Goal: Transaction & Acquisition: Purchase product/service

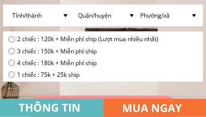
scroll to position [2872, 0]
click at [35, 39] on span "2 chiếc : 120k + Miễn phí ship (Lượt mua nhiều nhất)" at bounding box center [87, 38] width 141 height 9
radio input "true"
click at [131, 107] on h3 "MUA NGAY" at bounding box center [158, 108] width 73 height 17
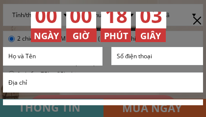
scroll to position [57, 0]
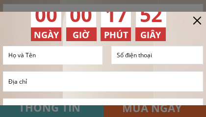
click at [50, 55] on input "text" at bounding box center [53, 56] width 94 height 18
type input "[PERSON_NAME]"
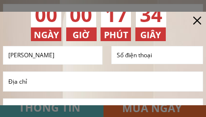
type input "0358407307"
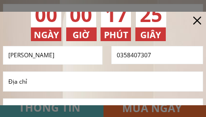
click at [50, 82] on input "text" at bounding box center [103, 81] width 194 height 19
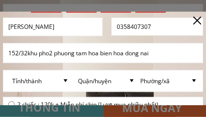
scroll to position [84, 0]
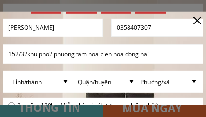
type input "152/32khu pho2 phuong tam hoa bien hoa dong nai"
click at [193, 72] on select "Phường/xã" at bounding box center [169, 82] width 62 height 21
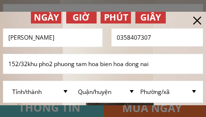
scroll to position [76, 0]
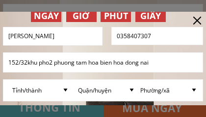
click at [194, 89] on select "Phường/xã" at bounding box center [169, 90] width 62 height 21
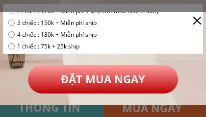
scroll to position [180, 0]
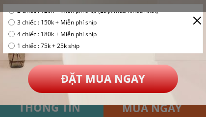
click at [121, 81] on p "ĐẶT MUA NGAY" at bounding box center [103, 79] width 151 height 28
